Goal: Feedback & Contribution: Submit feedback/report problem

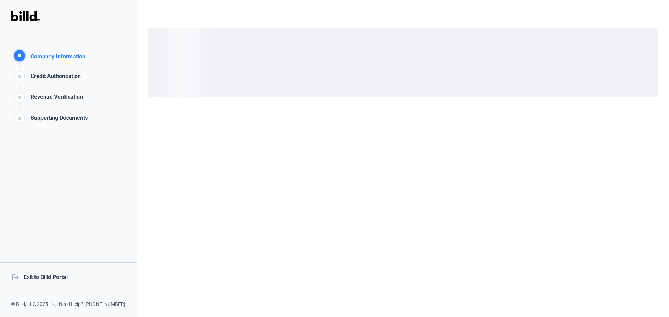
click at [64, 275] on div "logout Exit to Billd Portal" at bounding box center [68, 278] width 137 height 30
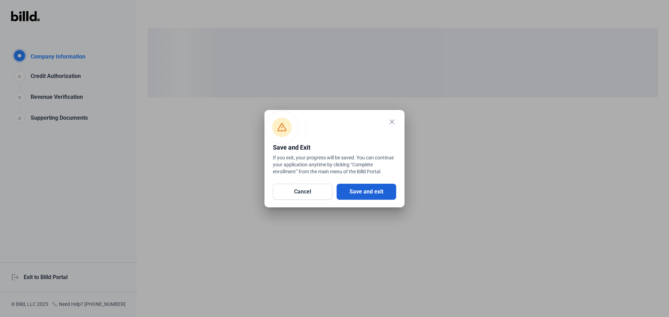
click at [376, 189] on button "Save and exit" at bounding box center [366, 192] width 60 height 16
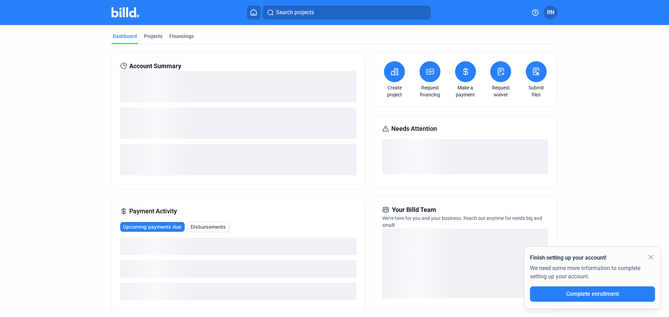
click at [535, 13] on icon at bounding box center [535, 12] width 6 height 6
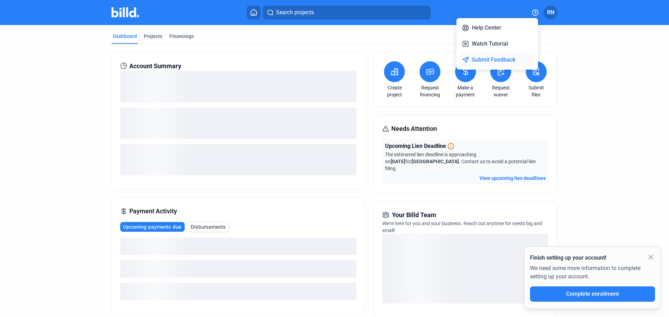
click at [497, 64] on button "Submit Feedback" at bounding box center [497, 60] width 76 height 14
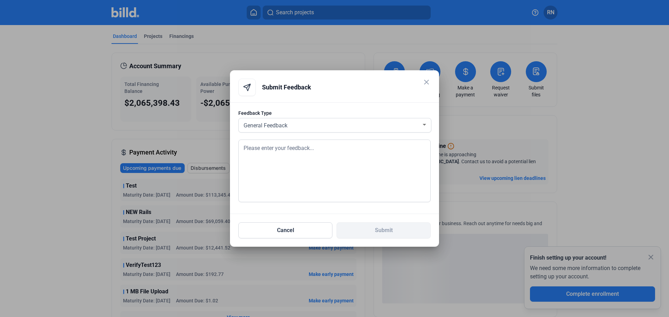
click at [282, 129] on div "General Feedback" at bounding box center [331, 125] width 179 height 10
click at [286, 123] on span "General Feedback" at bounding box center [264, 125] width 44 height 7
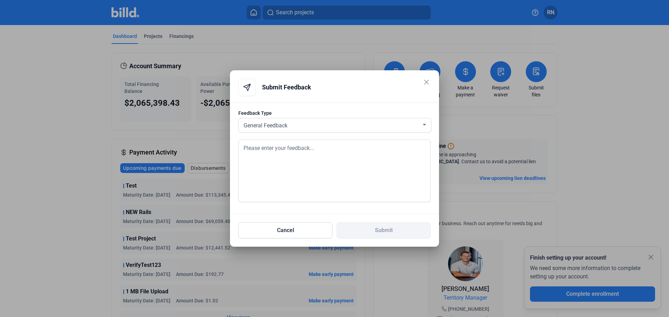
click at [280, 150] on textarea at bounding box center [334, 171] width 192 height 63
type textarea "Test"
click at [400, 228] on button "Submit" at bounding box center [383, 231] width 94 height 16
click at [393, 210] on div "Feedback Type General Feedback Test" at bounding box center [334, 158] width 209 height 112
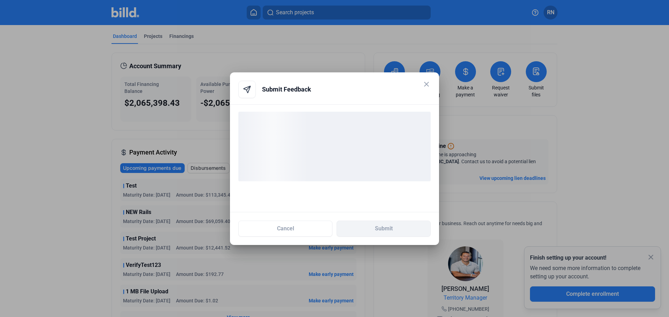
click at [277, 146] on div "loading" at bounding box center [334, 147] width 192 height 70
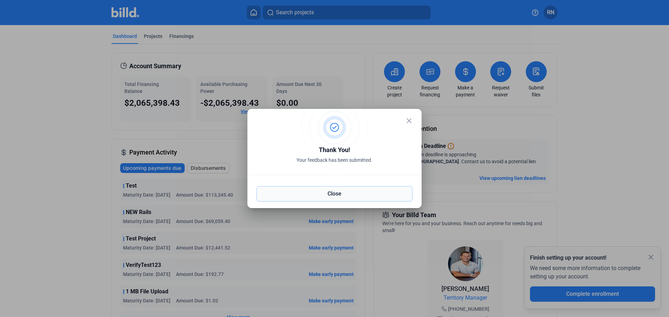
click at [341, 194] on button "Close" at bounding box center [334, 193] width 156 height 15
